Goal: Task Accomplishment & Management: Use online tool/utility

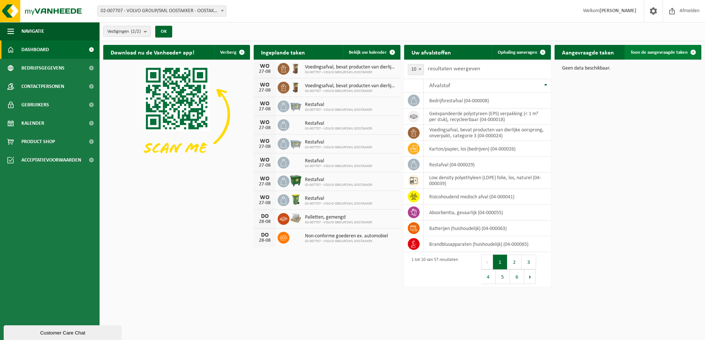
click at [674, 52] on span "Toon de aangevraagde taken" at bounding box center [658, 52] width 57 height 5
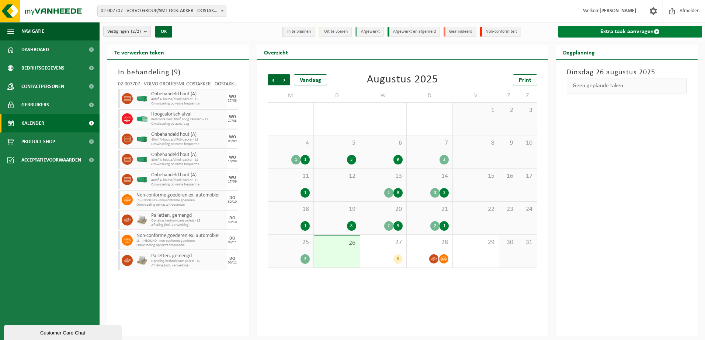
click at [631, 31] on link "Extra taak aanvragen" at bounding box center [630, 32] width 144 height 12
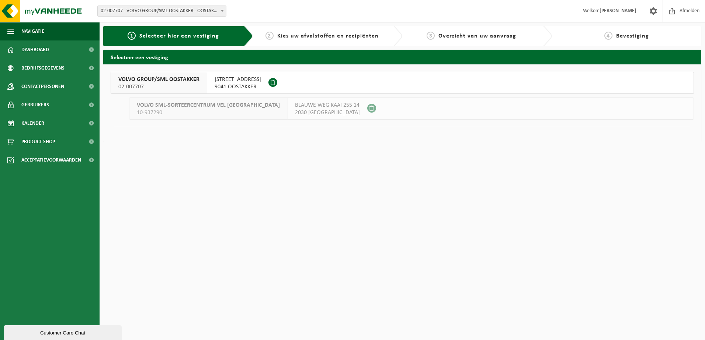
click at [254, 82] on span "SMALLEHEERWEG 29" at bounding box center [237, 79] width 46 height 7
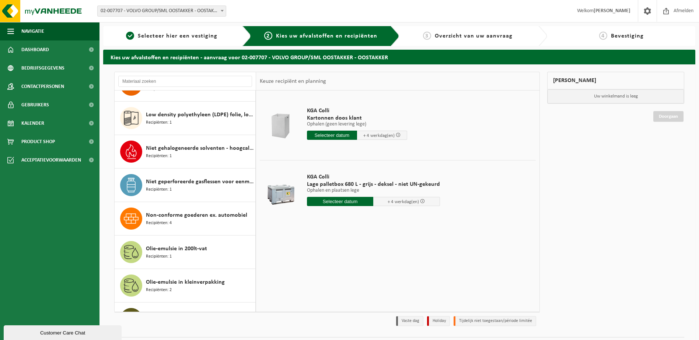
scroll to position [1032, 0]
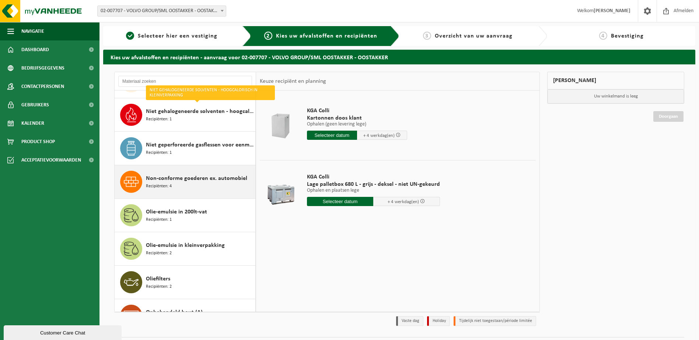
click at [219, 178] on span "Non-conforme goederen ex. automobiel" at bounding box center [196, 178] width 101 height 9
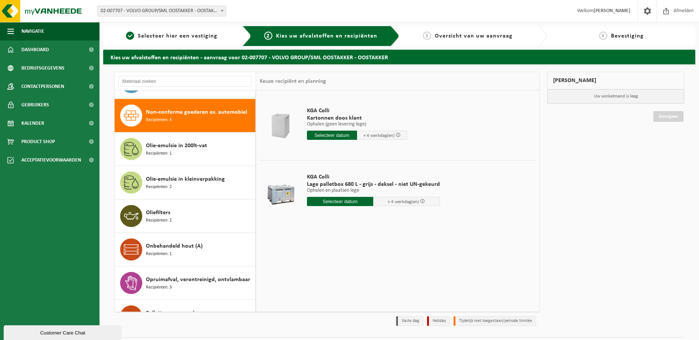
scroll to position [1107, 0]
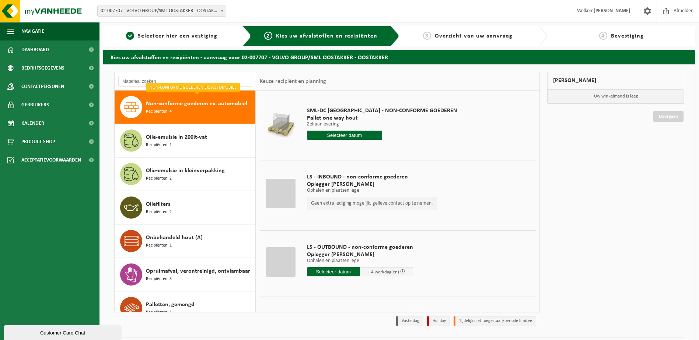
click at [184, 105] on span "Non-conforme goederen ex. automobiel" at bounding box center [196, 103] width 101 height 9
click at [343, 273] on input "text" at bounding box center [333, 272] width 53 height 9
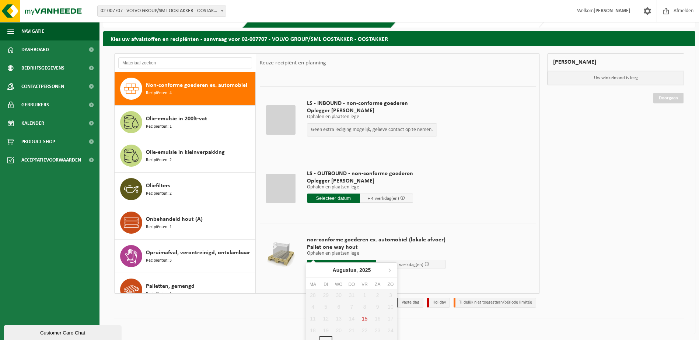
scroll to position [27, 0]
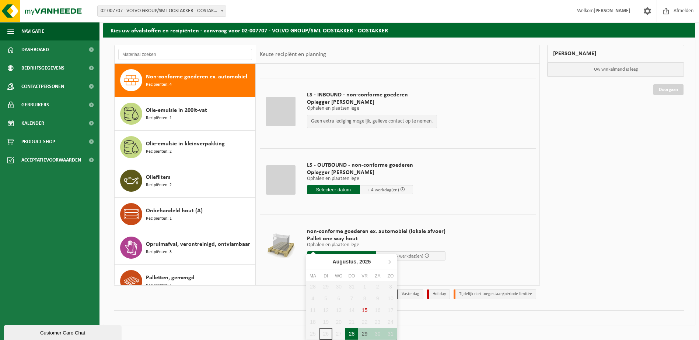
click at [353, 332] on div "28" at bounding box center [351, 334] width 13 height 12
type input "Van 2025-08-28"
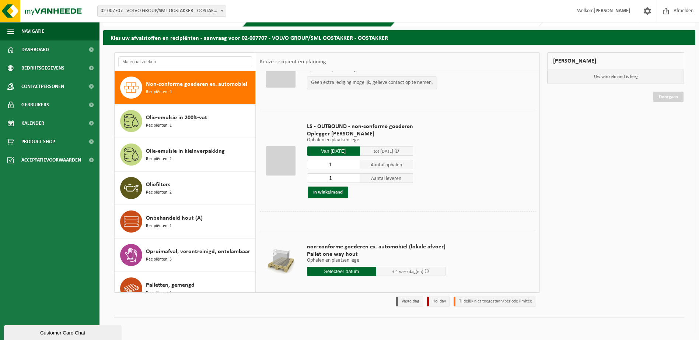
scroll to position [109, 0]
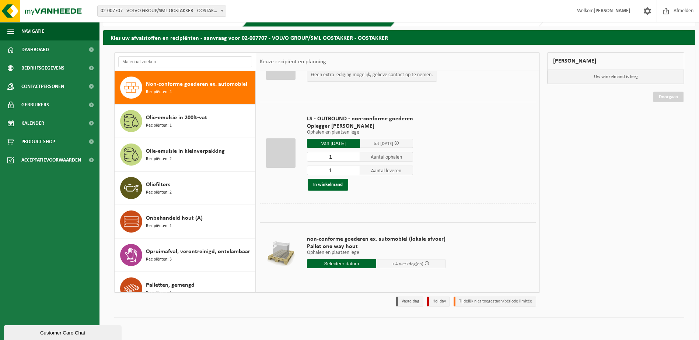
click at [345, 144] on input "Van 2025-08-28" at bounding box center [333, 143] width 53 height 9
click at [476, 188] on td "LS - OUTBOUND - non-conforme goederen Oplegger Baché Ophalen en plaatsen lege O…" at bounding box center [418, 153] width 235 height 102
click at [324, 185] on button "In winkelmand" at bounding box center [328, 185] width 41 height 12
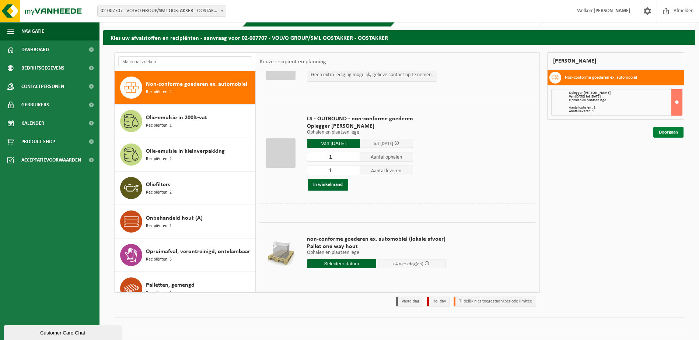
click at [670, 135] on link "Doorgaan" at bounding box center [668, 132] width 30 height 11
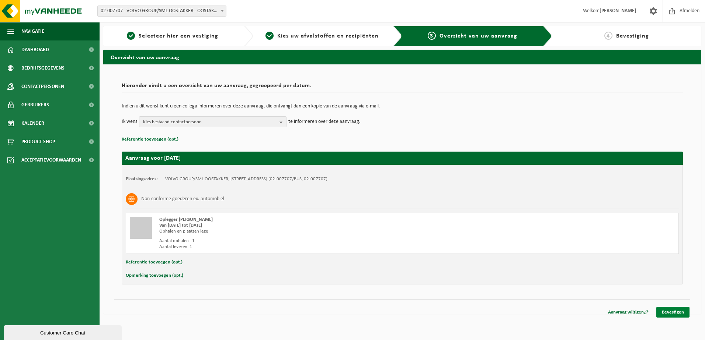
click at [661, 313] on link "Bevestigen" at bounding box center [672, 312] width 33 height 11
